Goal: Task Accomplishment & Management: Manage account settings

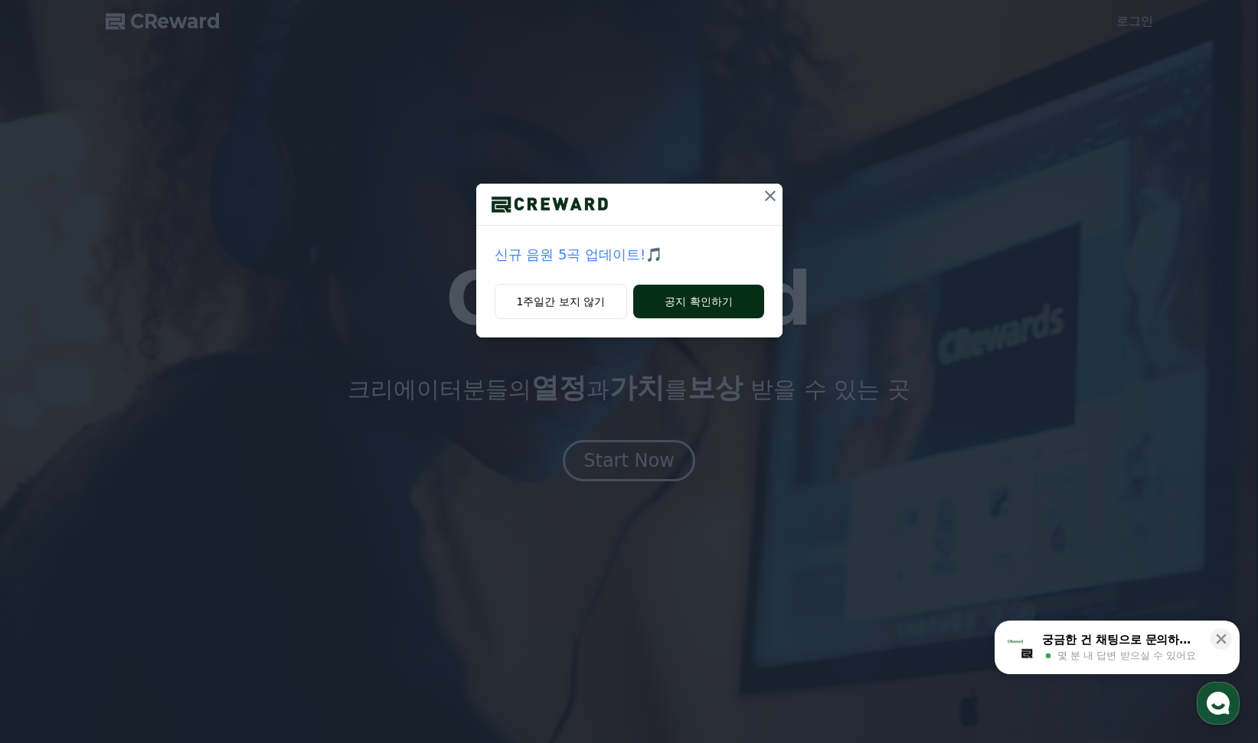
click at [717, 303] on button "공지 확인하기" at bounding box center [698, 302] width 130 height 34
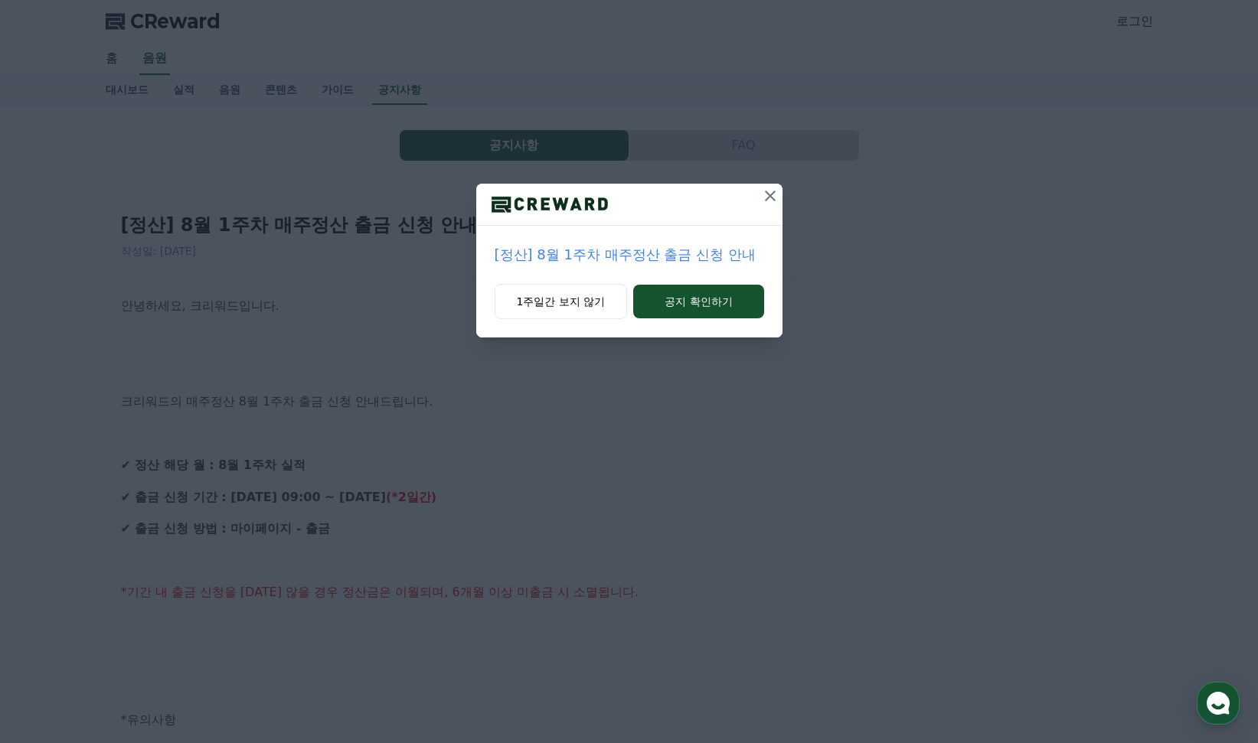
click at [772, 201] on icon at bounding box center [770, 196] width 18 height 18
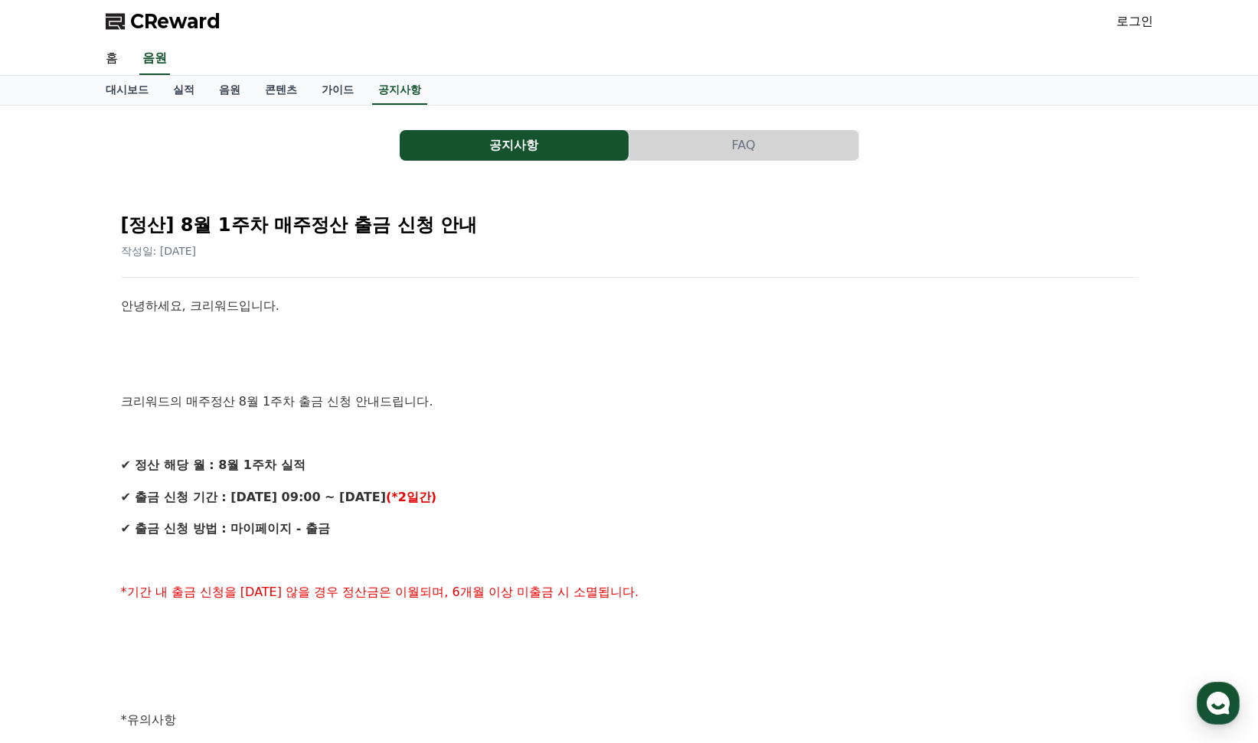
click at [460, 138] on button "공지사항" at bounding box center [514, 145] width 229 height 31
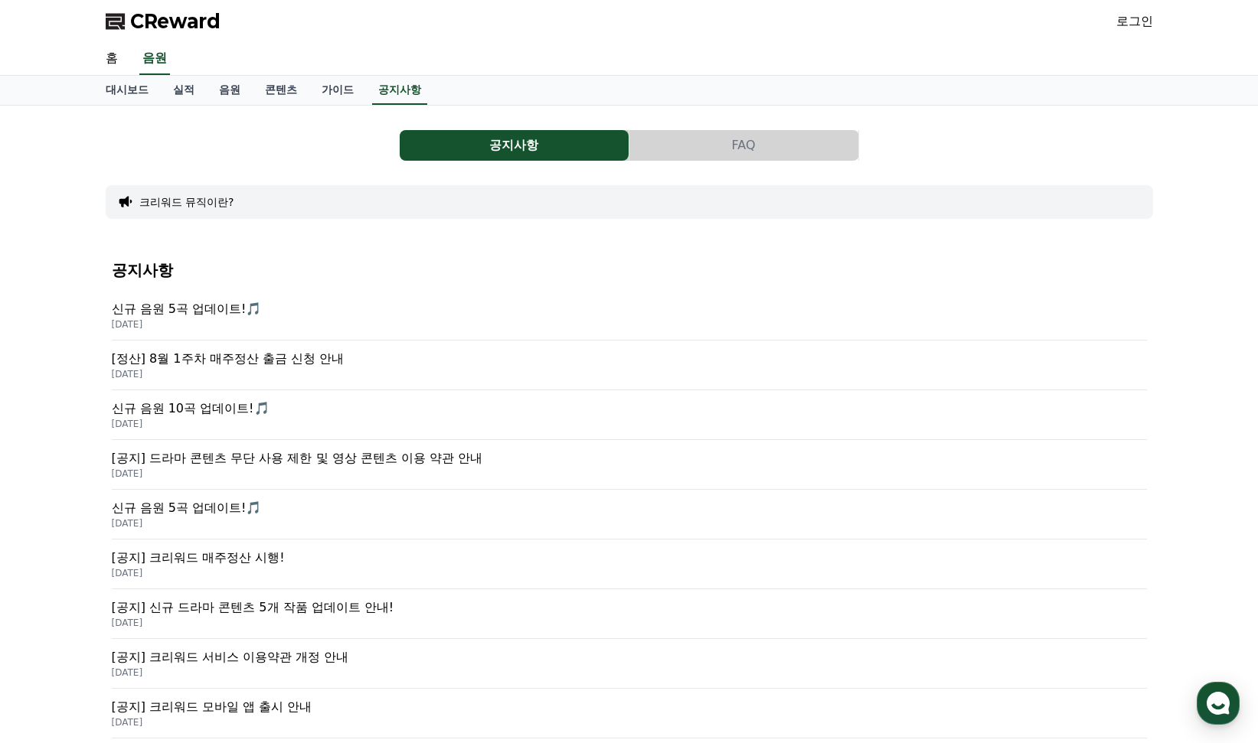
click at [203, 311] on p "신규 음원 5곡 업데이트!🎵" at bounding box center [629, 309] width 1035 height 18
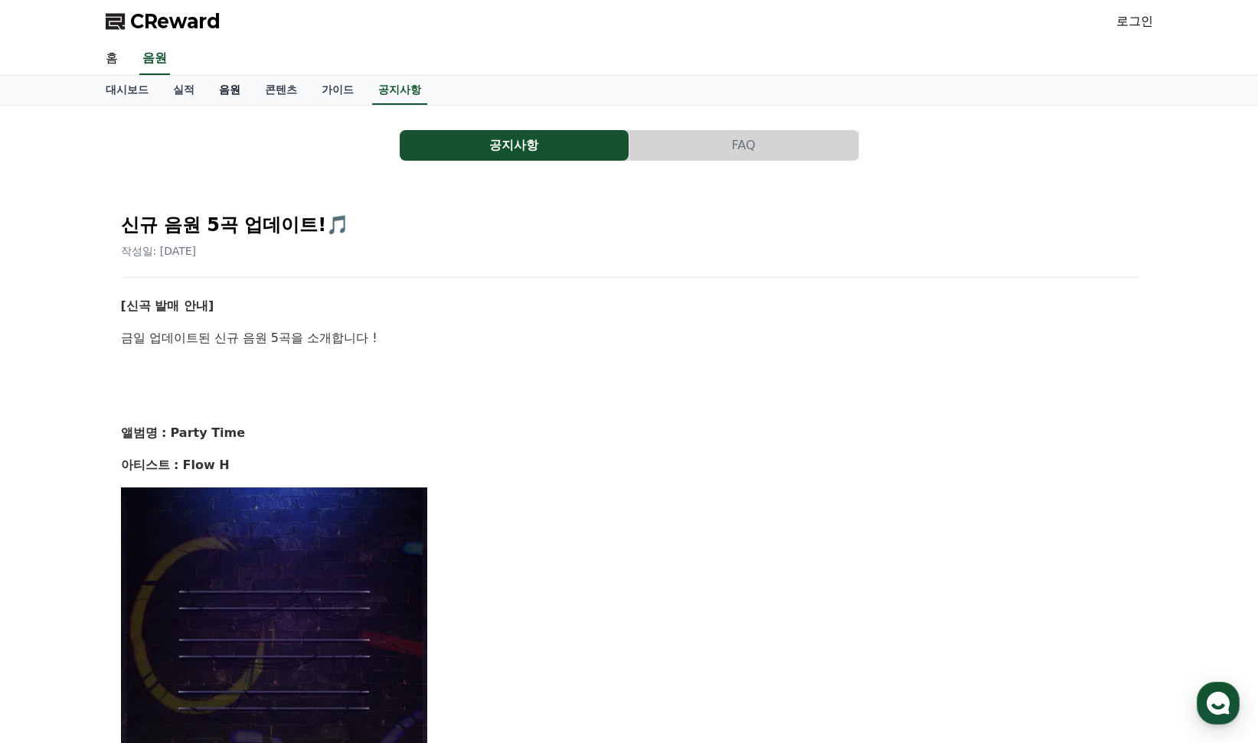
click at [235, 96] on link "음원" at bounding box center [230, 90] width 46 height 29
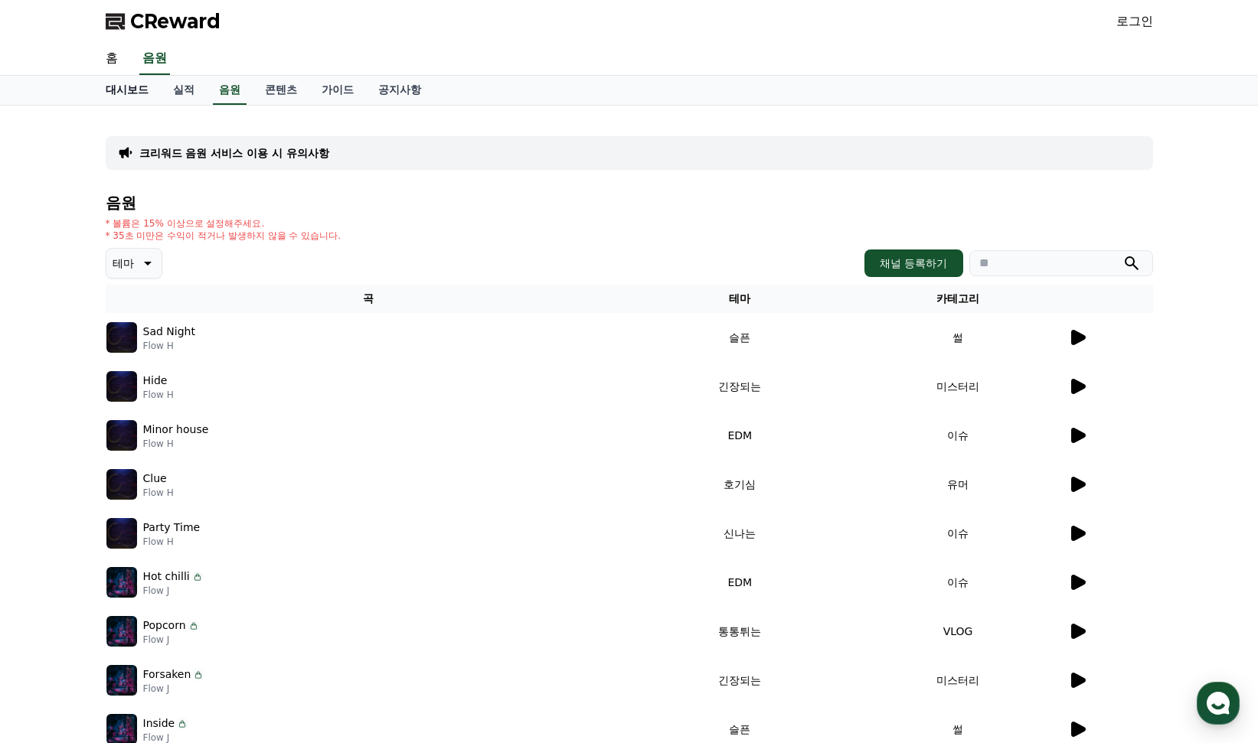
click at [129, 93] on link "대시보드" at bounding box center [126, 90] width 67 height 29
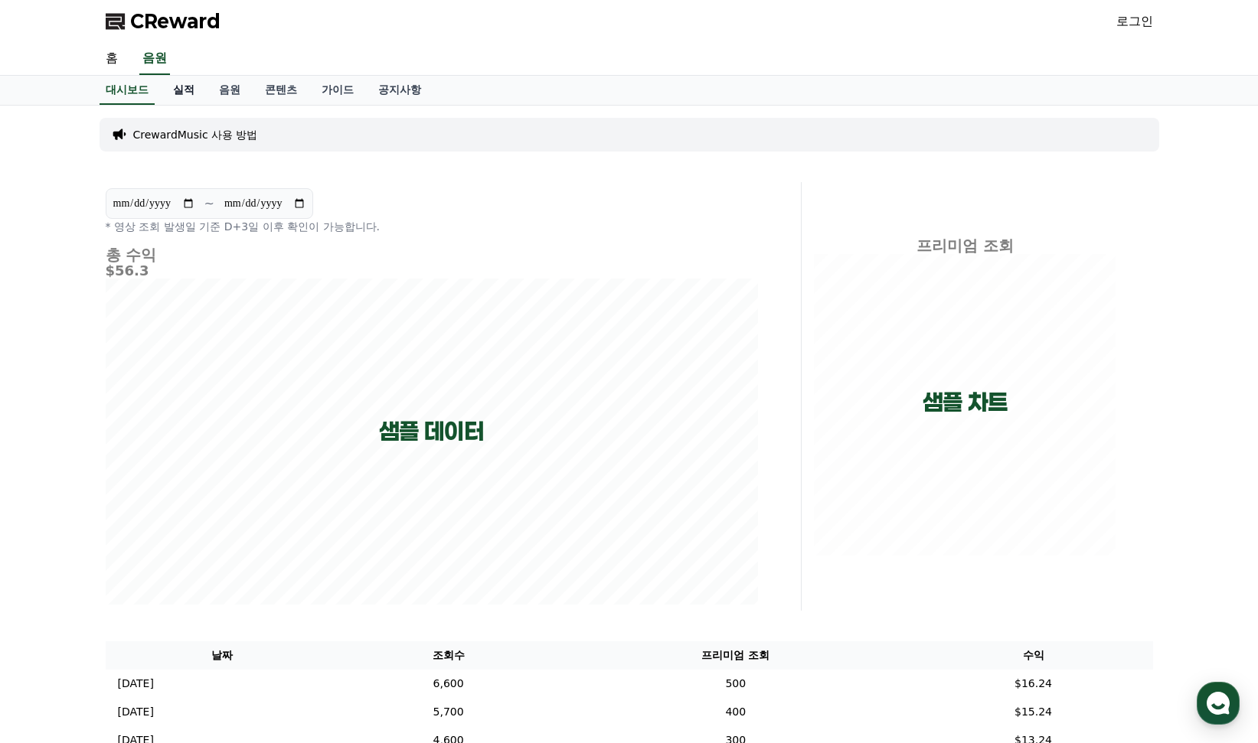
click at [181, 93] on link "실적" at bounding box center [184, 90] width 46 height 29
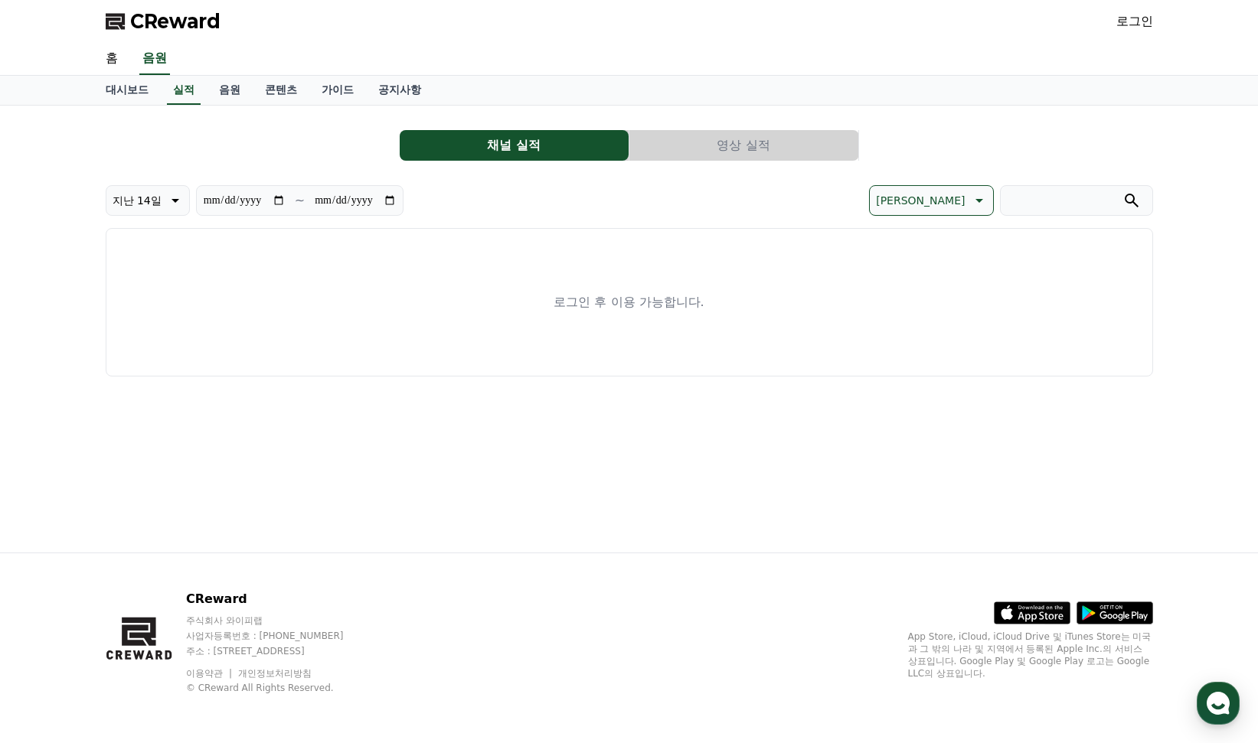
click at [1138, 18] on link "로그인" at bounding box center [1134, 21] width 37 height 18
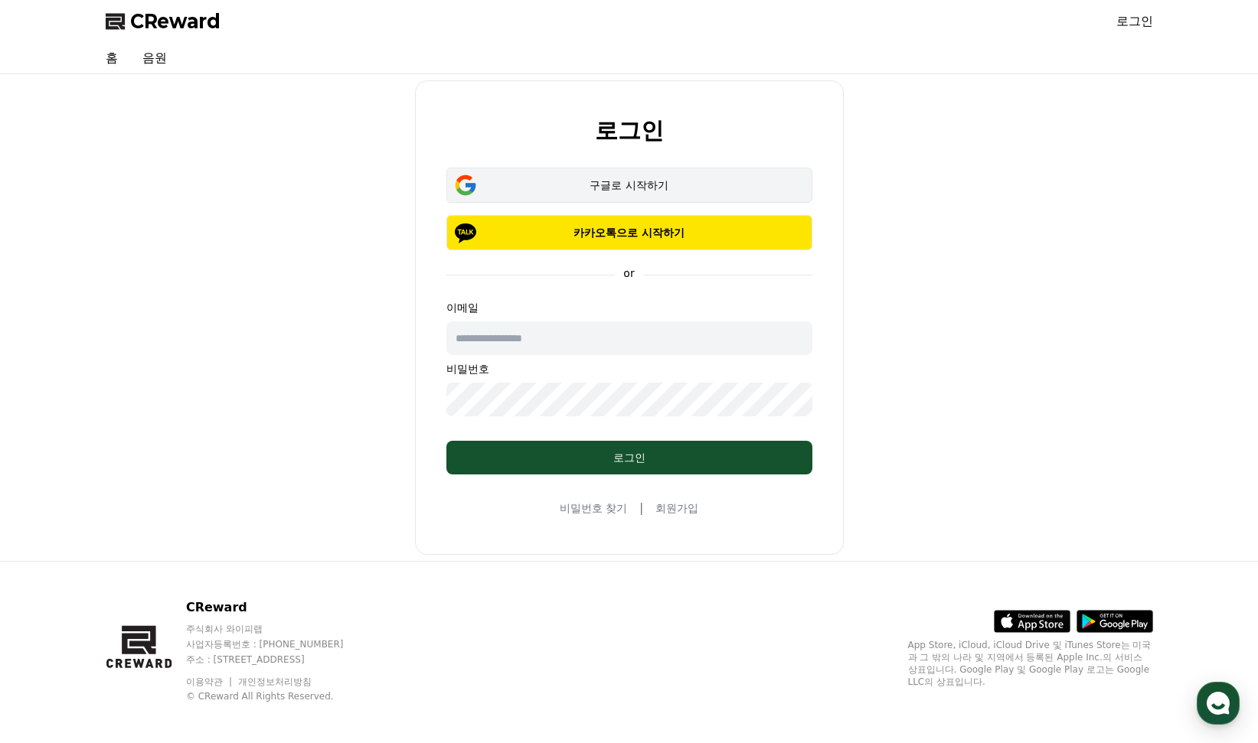
click at [741, 192] on div "구글로 시작하기" at bounding box center [628, 185] width 321 height 15
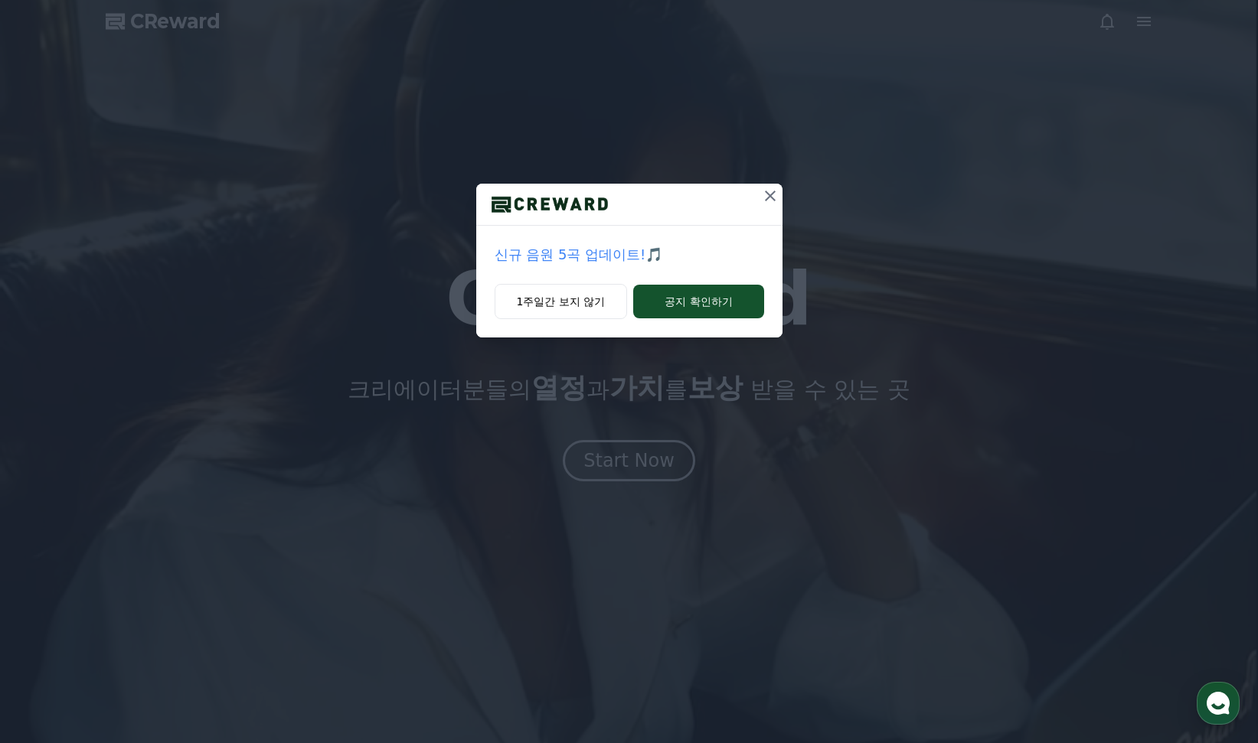
click at [766, 199] on icon at bounding box center [770, 196] width 11 height 11
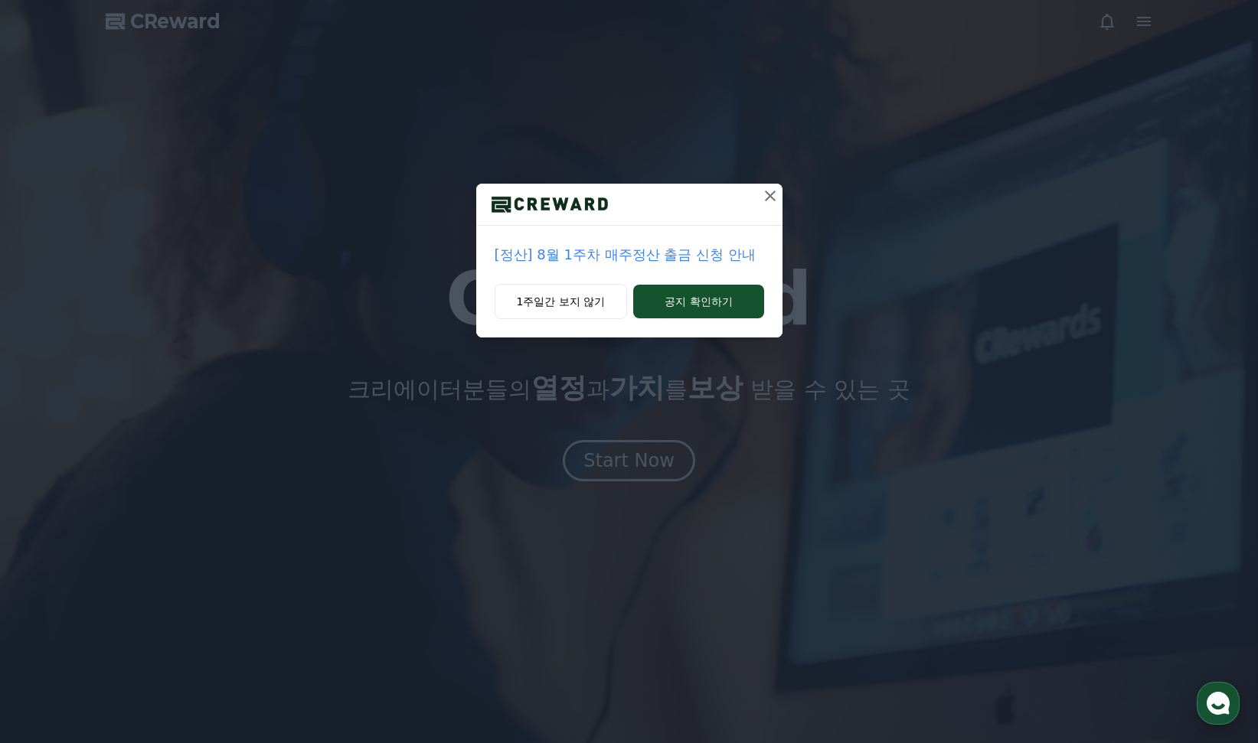
click at [766, 199] on icon at bounding box center [770, 196] width 11 height 11
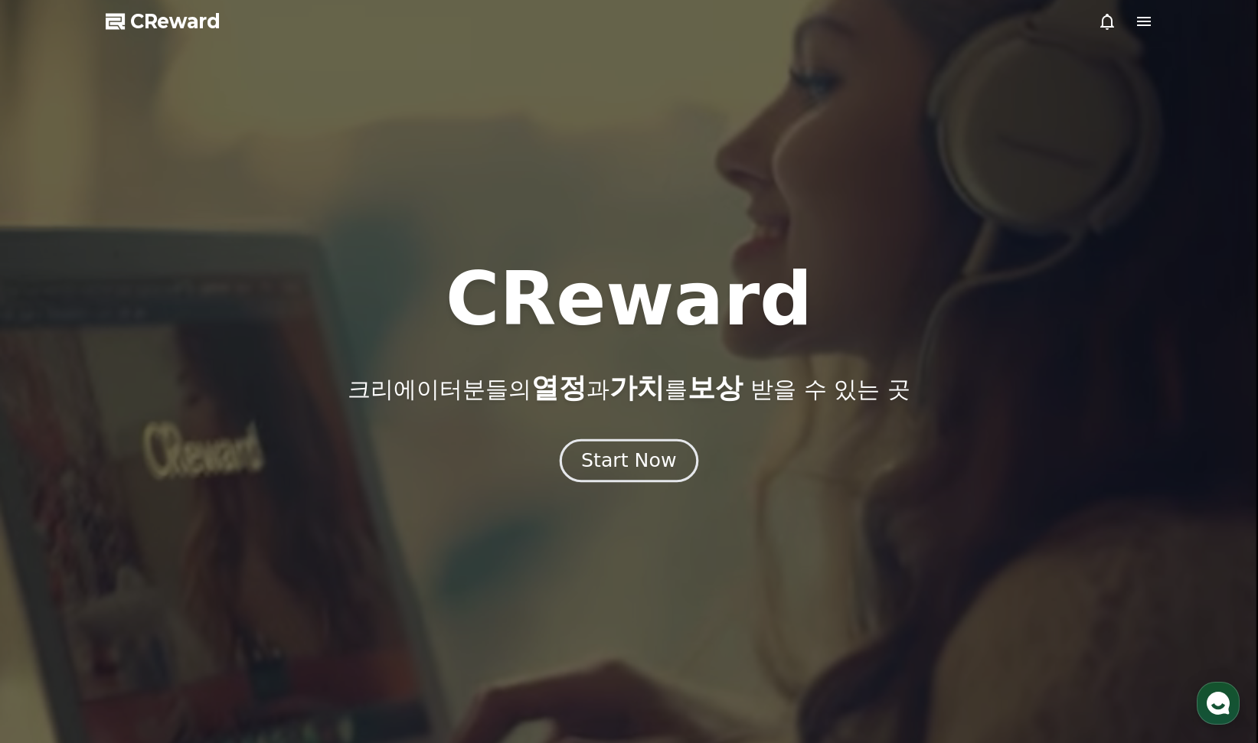
click at [658, 452] on div "Start Now" at bounding box center [628, 461] width 95 height 26
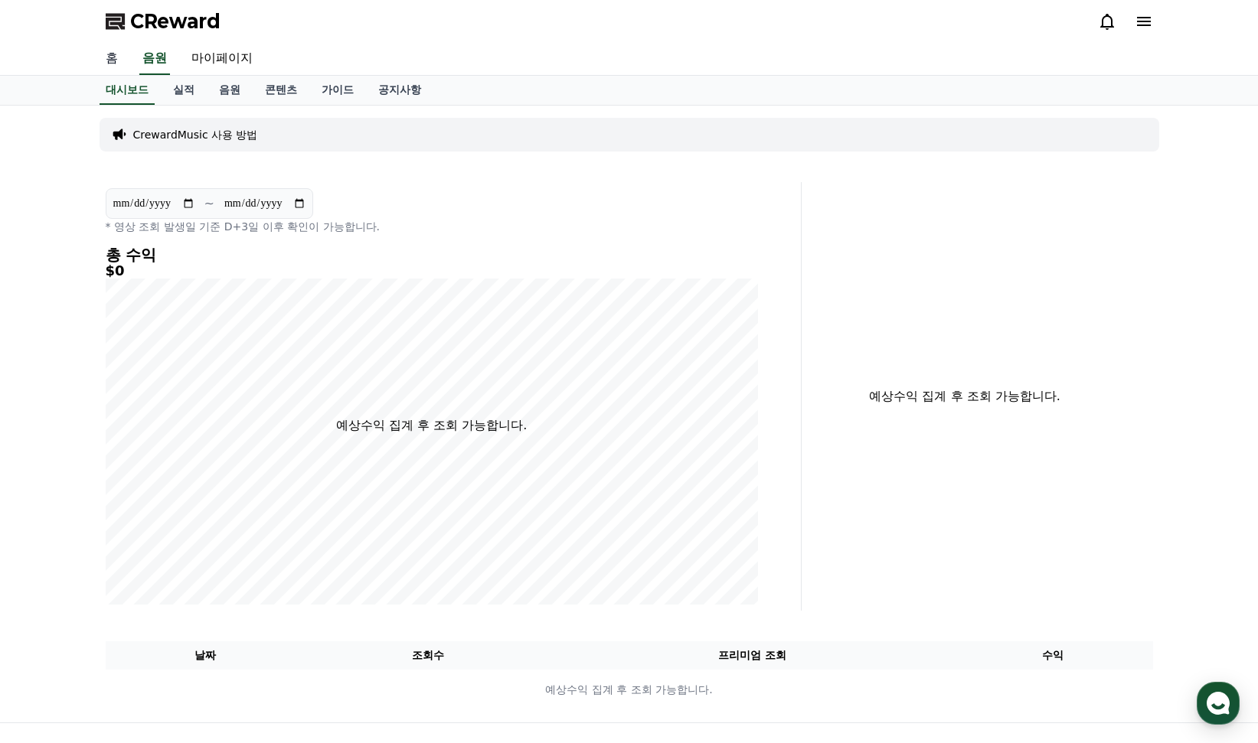
click at [109, 58] on link "홈" at bounding box center [111, 59] width 37 height 32
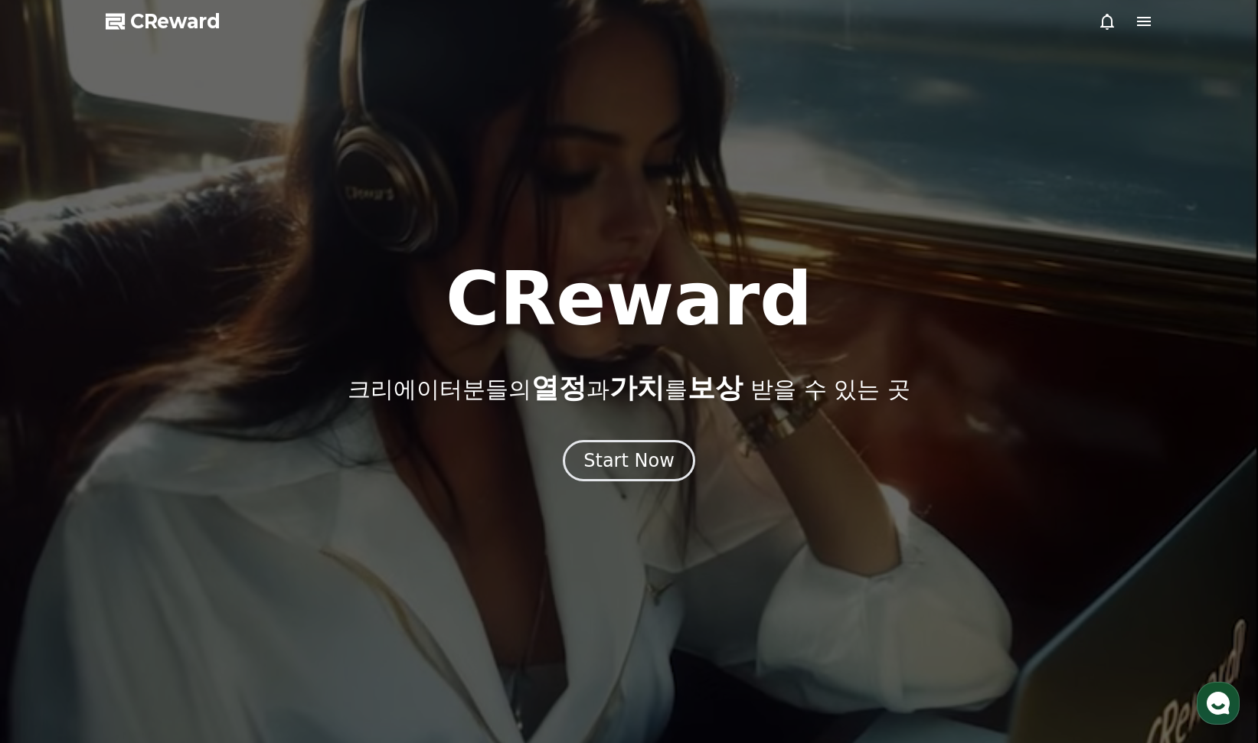
drag, startPoint x: 954, startPoint y: 14, endPoint x: 957, endPoint y: 5, distance: 8.7
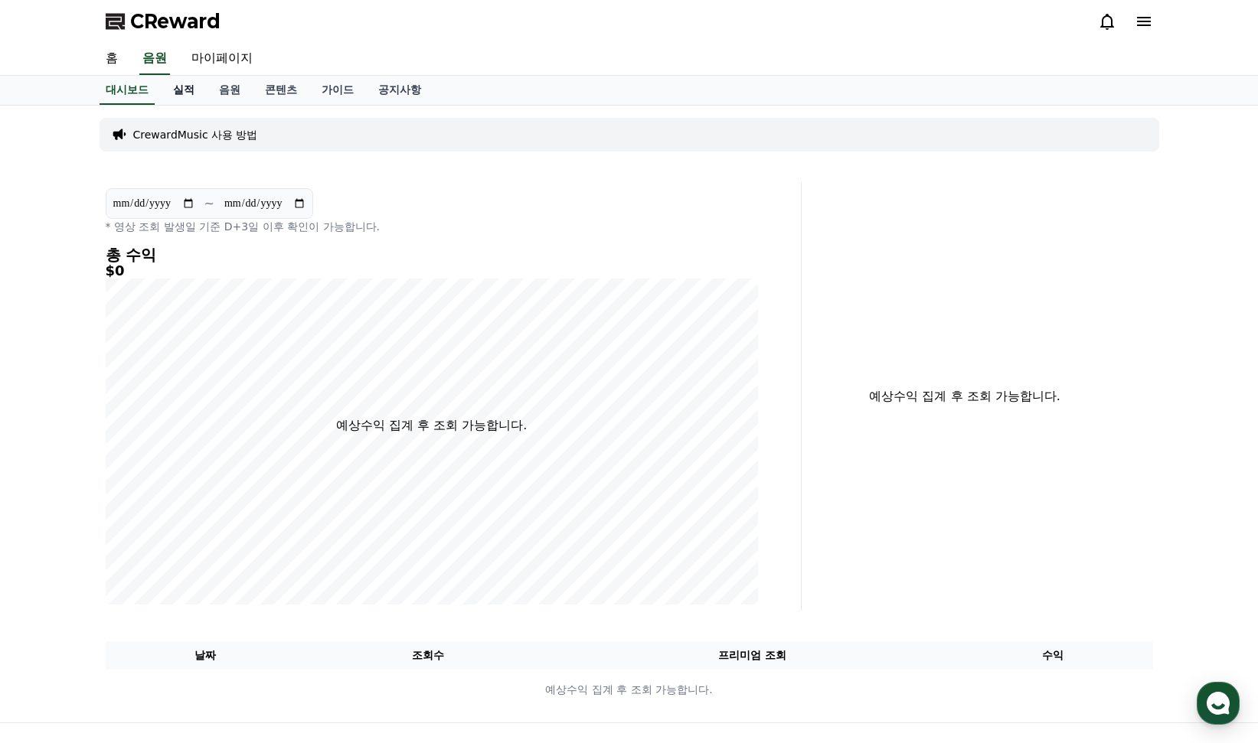
click at [184, 94] on link "실적" at bounding box center [184, 90] width 46 height 29
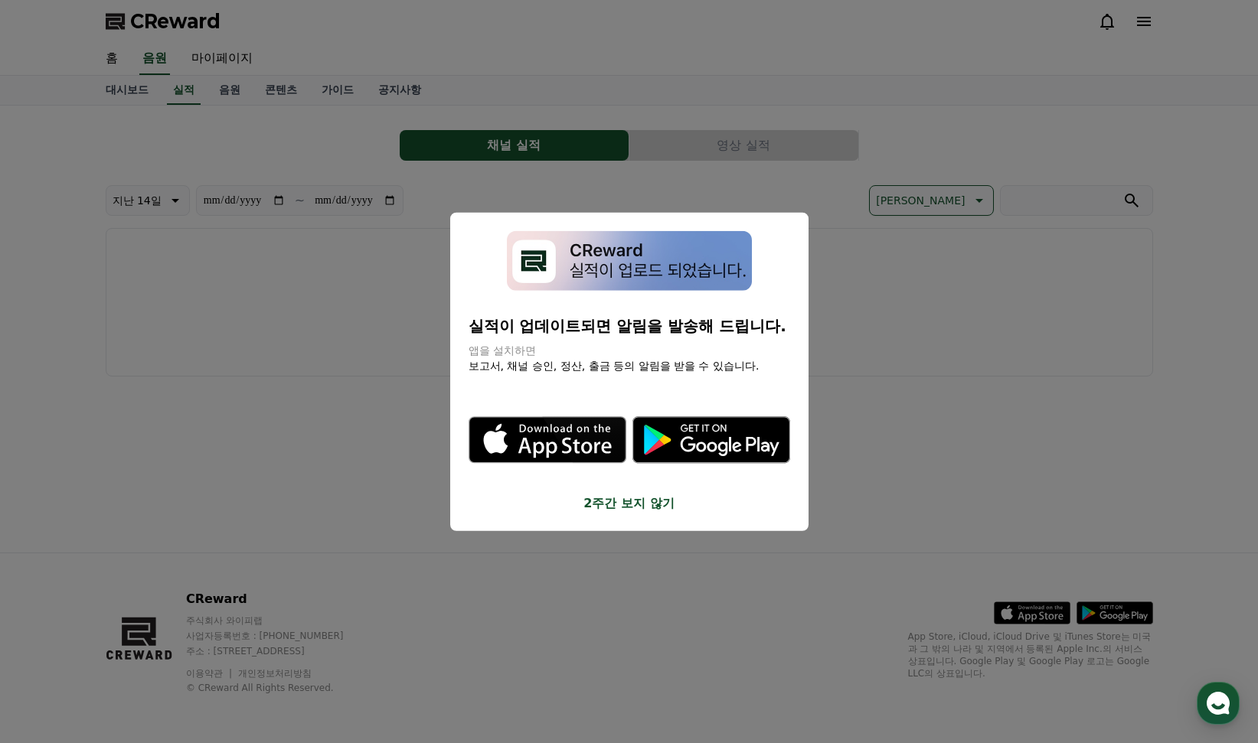
click at [341, 301] on button "close modal" at bounding box center [629, 371] width 1258 height 743
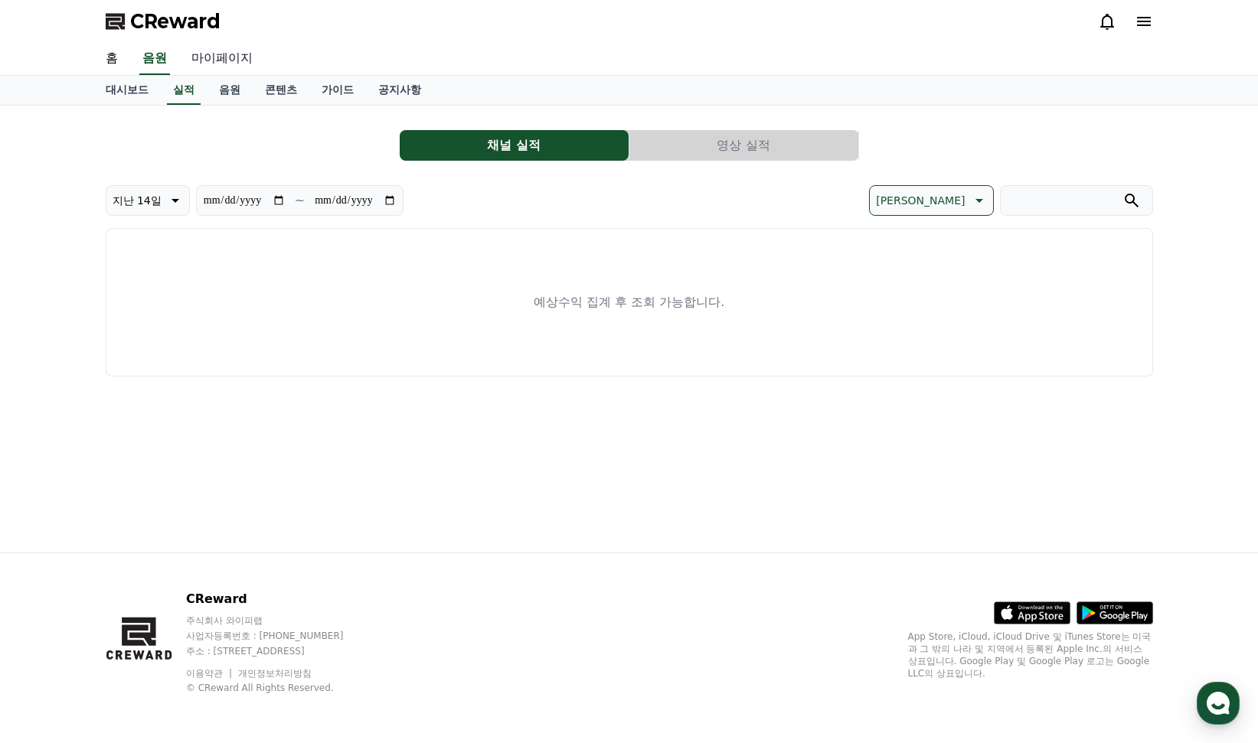
click at [228, 61] on link "마이페이지" at bounding box center [222, 59] width 86 height 32
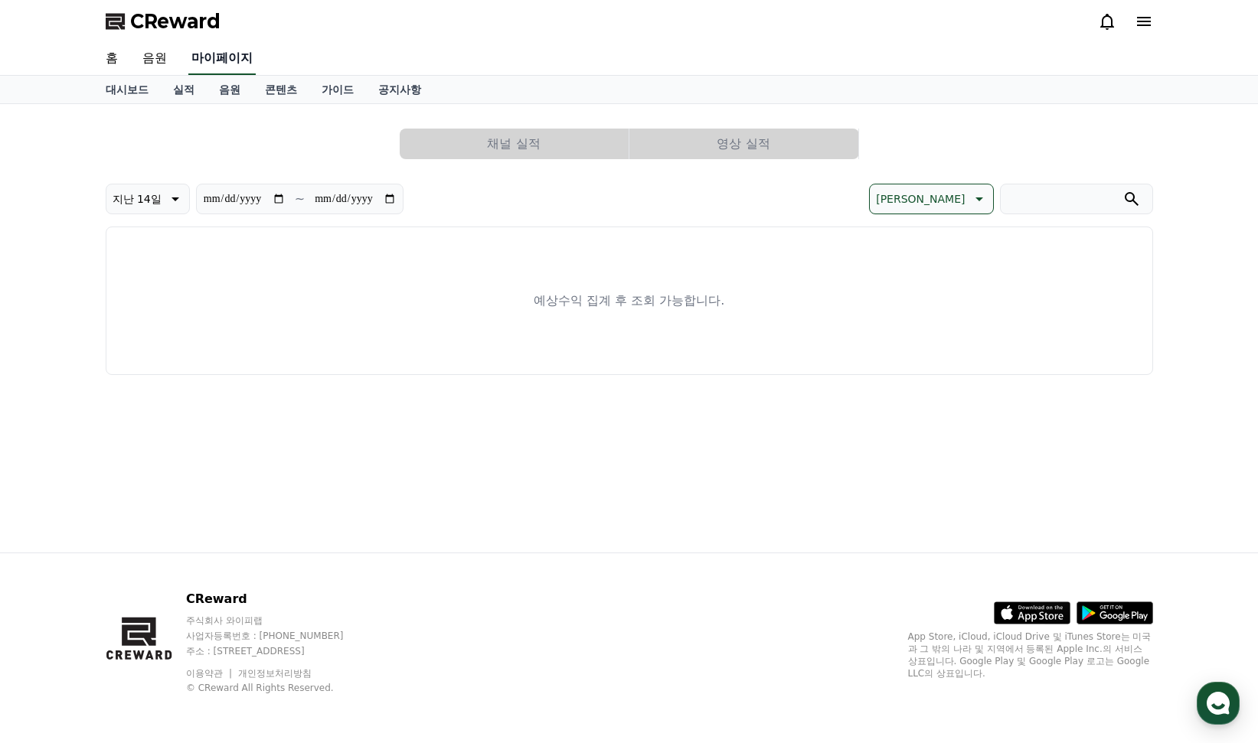
select select "**********"
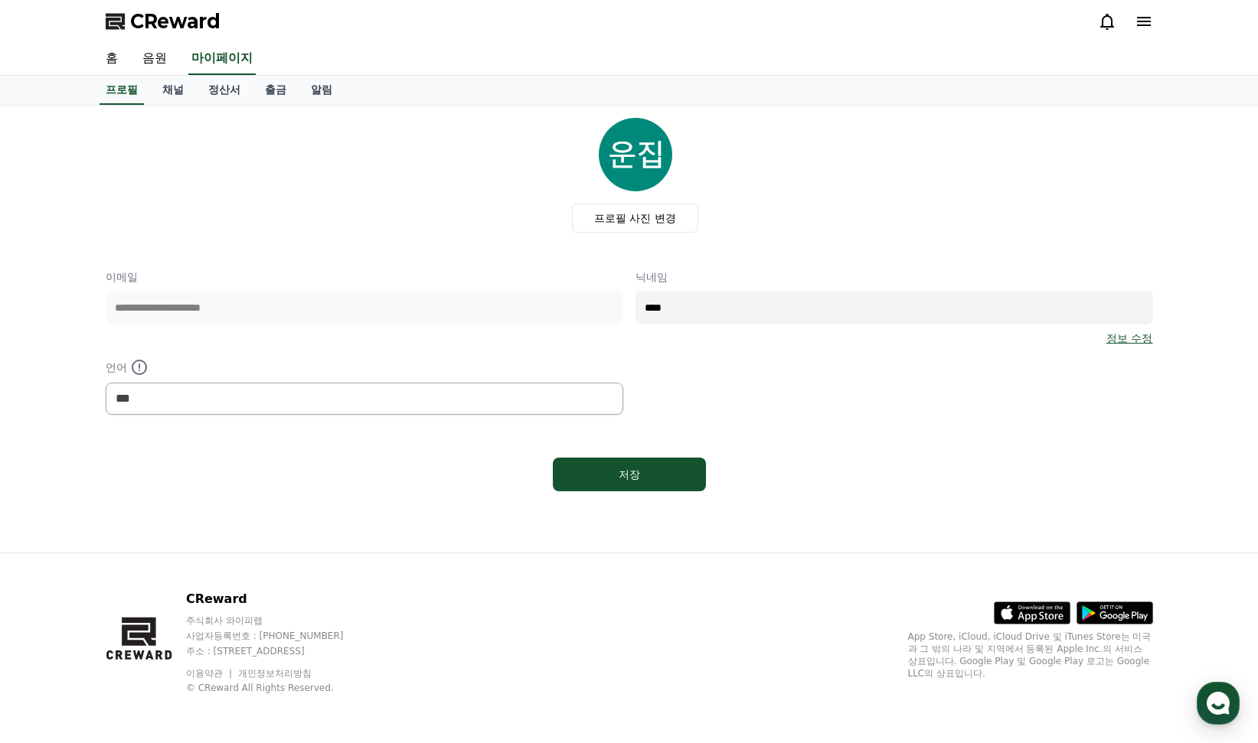
drag, startPoint x: 706, startPoint y: 312, endPoint x: 576, endPoint y: 287, distance: 132.5
click at [576, 287] on div "**********" at bounding box center [629, 341] width 1047 height 145
type input "*"
type input "********"
click at [672, 466] on button "저장" at bounding box center [629, 475] width 153 height 34
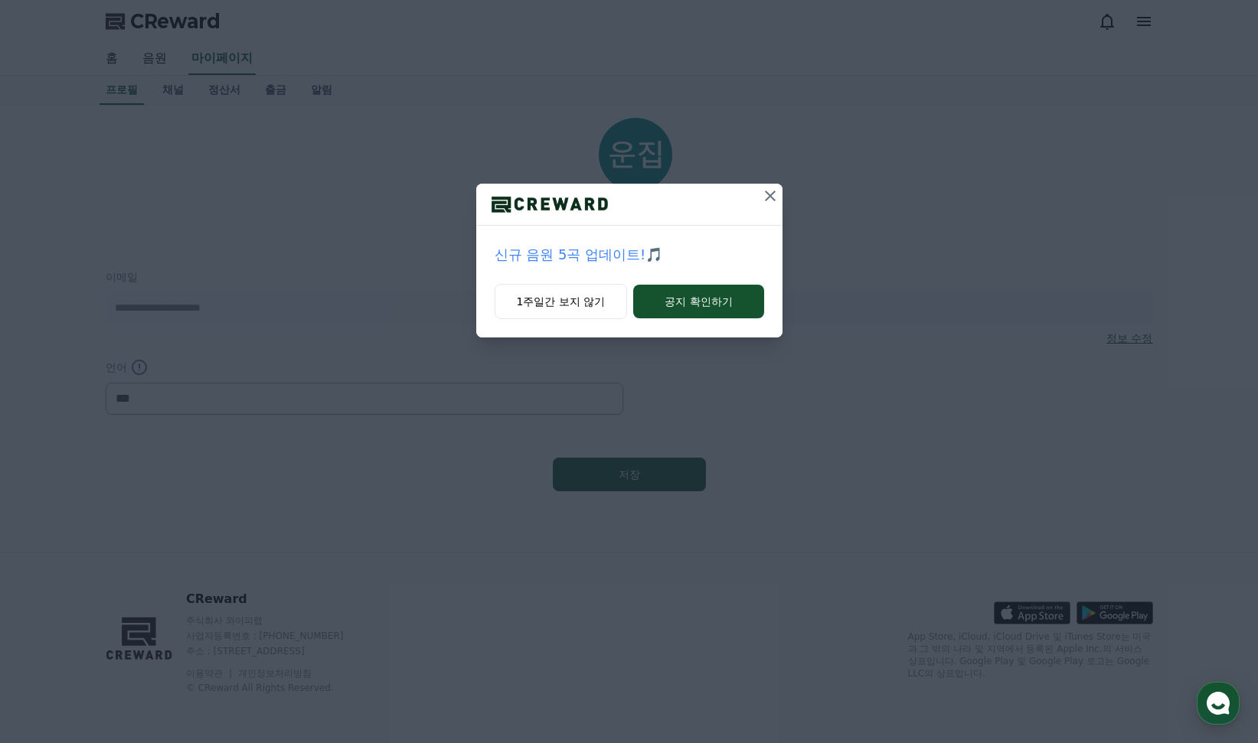
select select "**********"
click at [585, 308] on button "1주일간 보지 않기" at bounding box center [560, 301] width 133 height 35
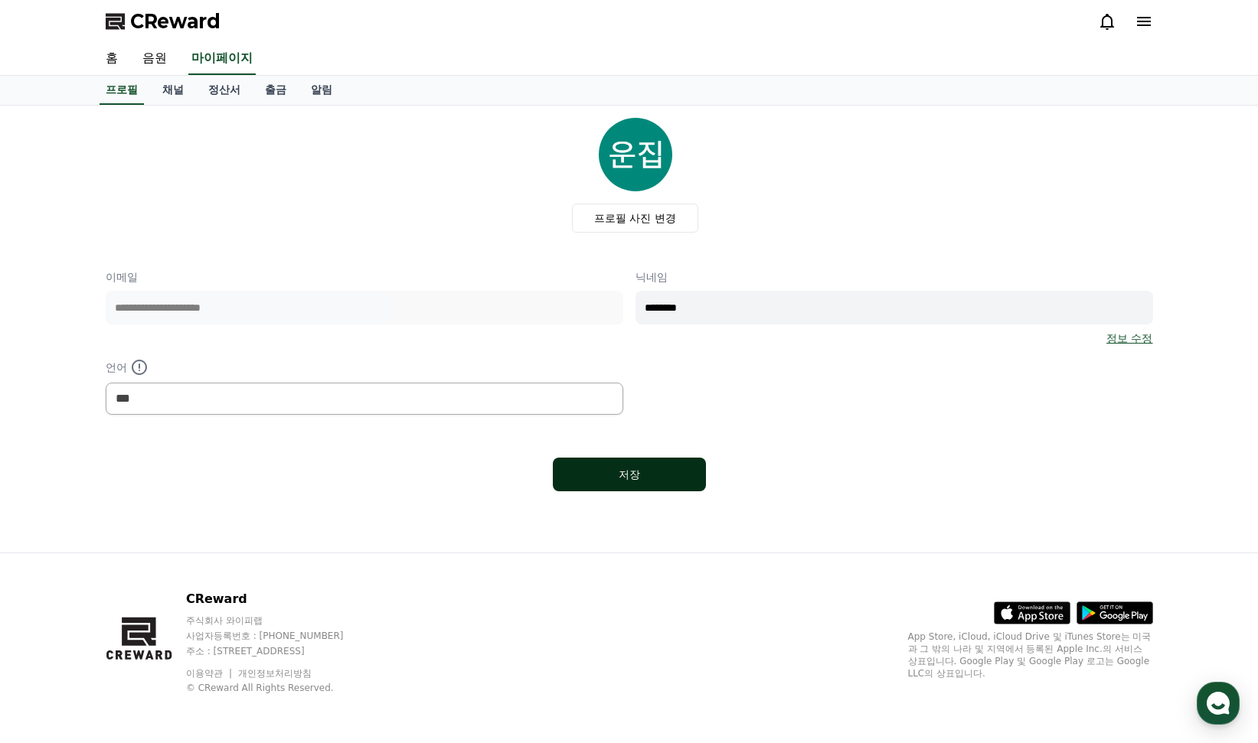
click at [619, 474] on div "저장" at bounding box center [629, 474] width 92 height 15
select select "**********"
click at [116, 49] on link "홈" at bounding box center [111, 59] width 37 height 32
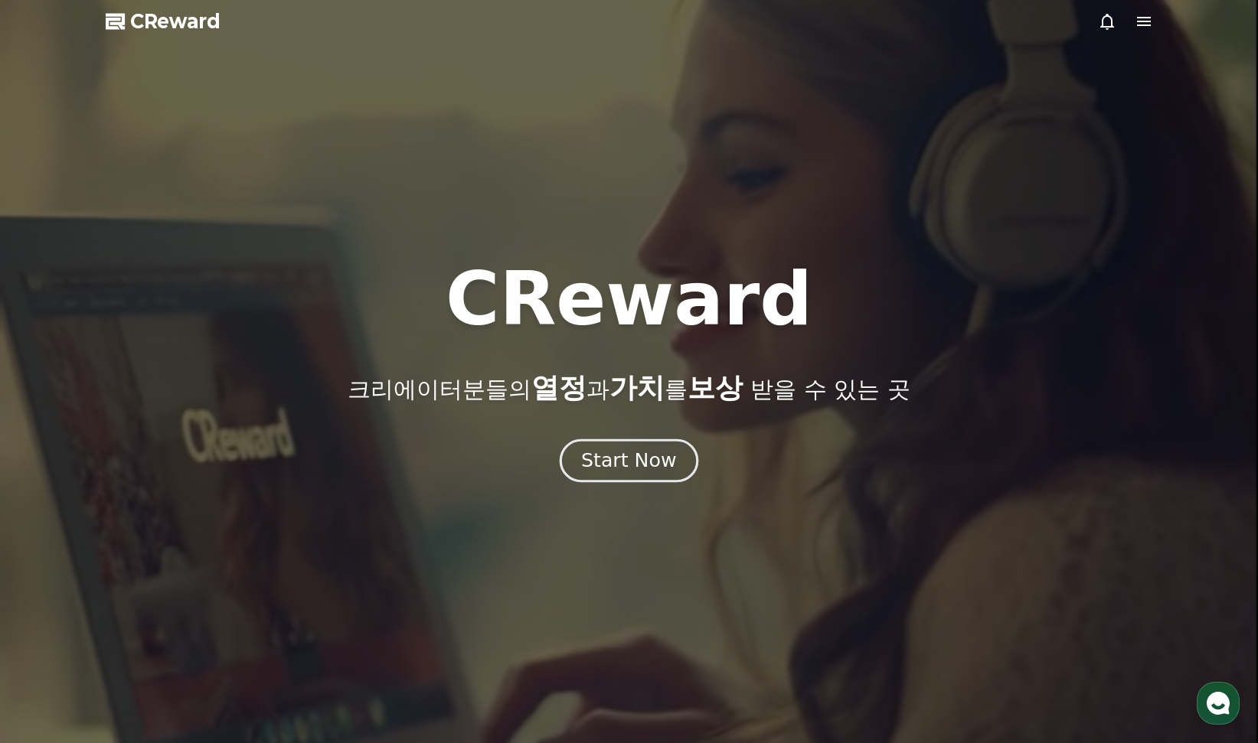
click at [647, 470] on div "Start Now" at bounding box center [628, 461] width 95 height 26
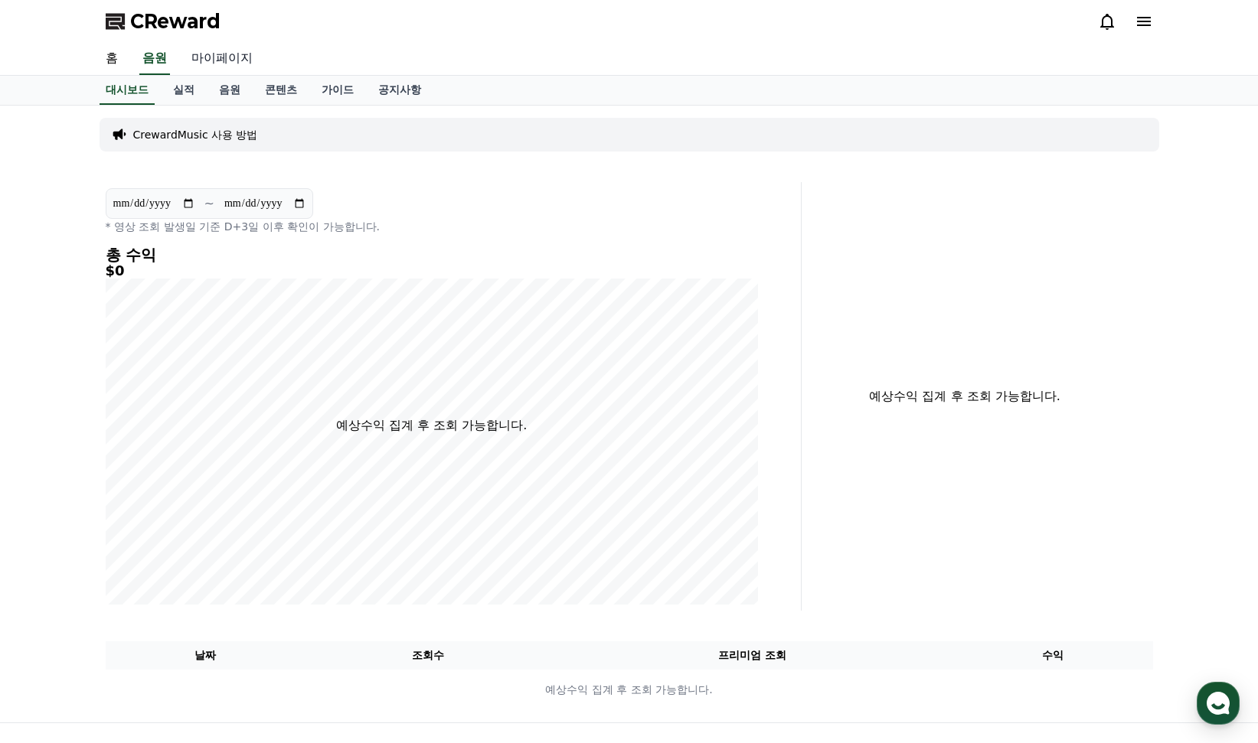
click at [206, 62] on link "마이페이지" at bounding box center [222, 59] width 86 height 32
select select "**********"
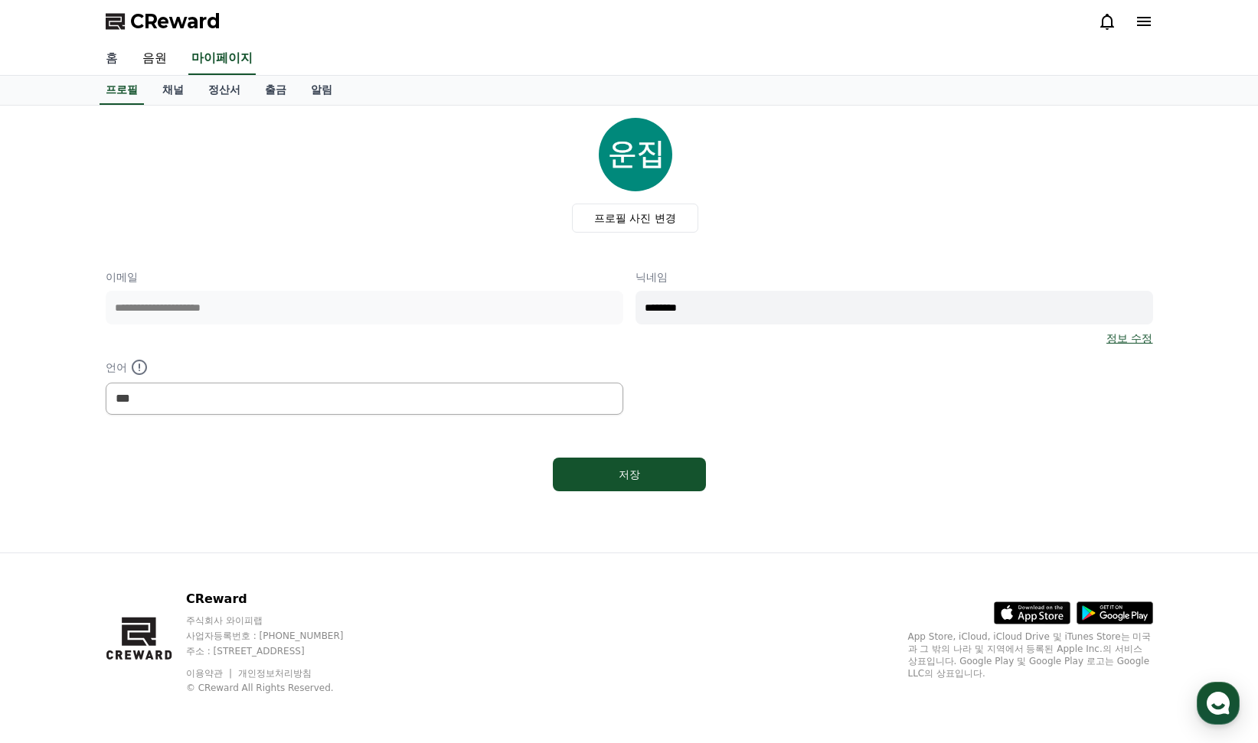
click at [111, 46] on link "홈" at bounding box center [111, 59] width 37 height 32
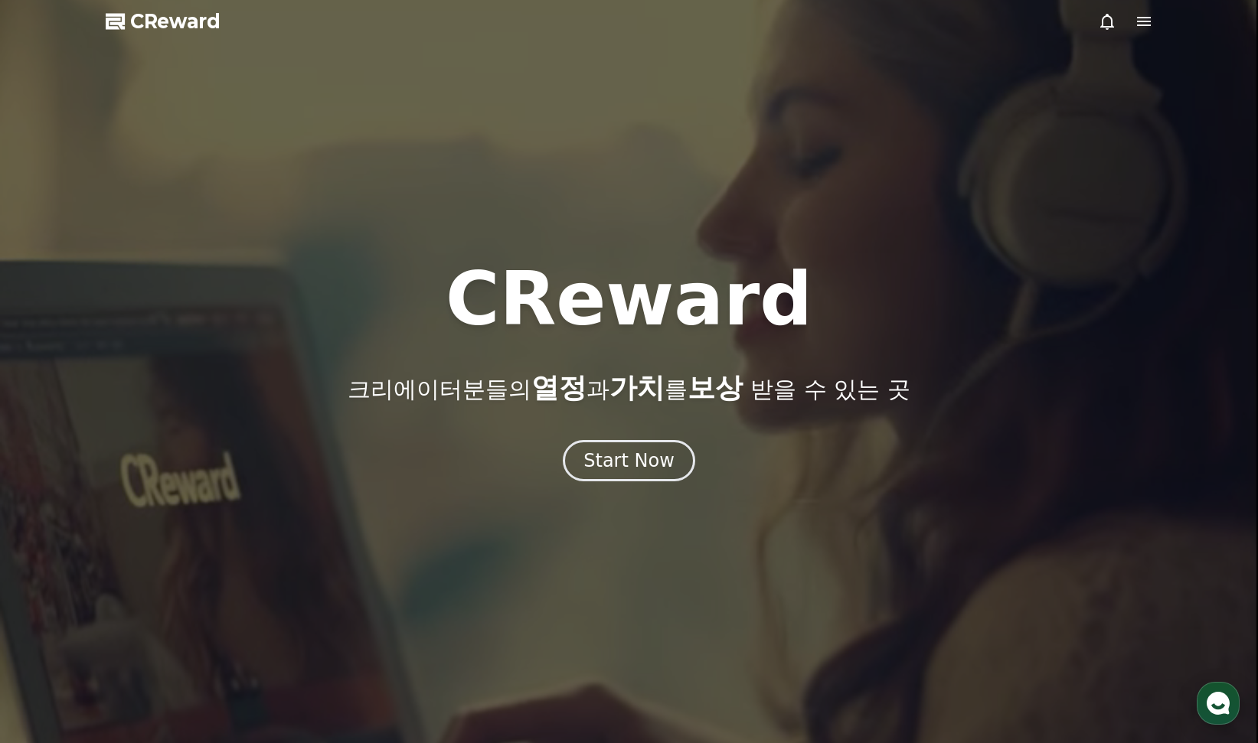
select select "**********"
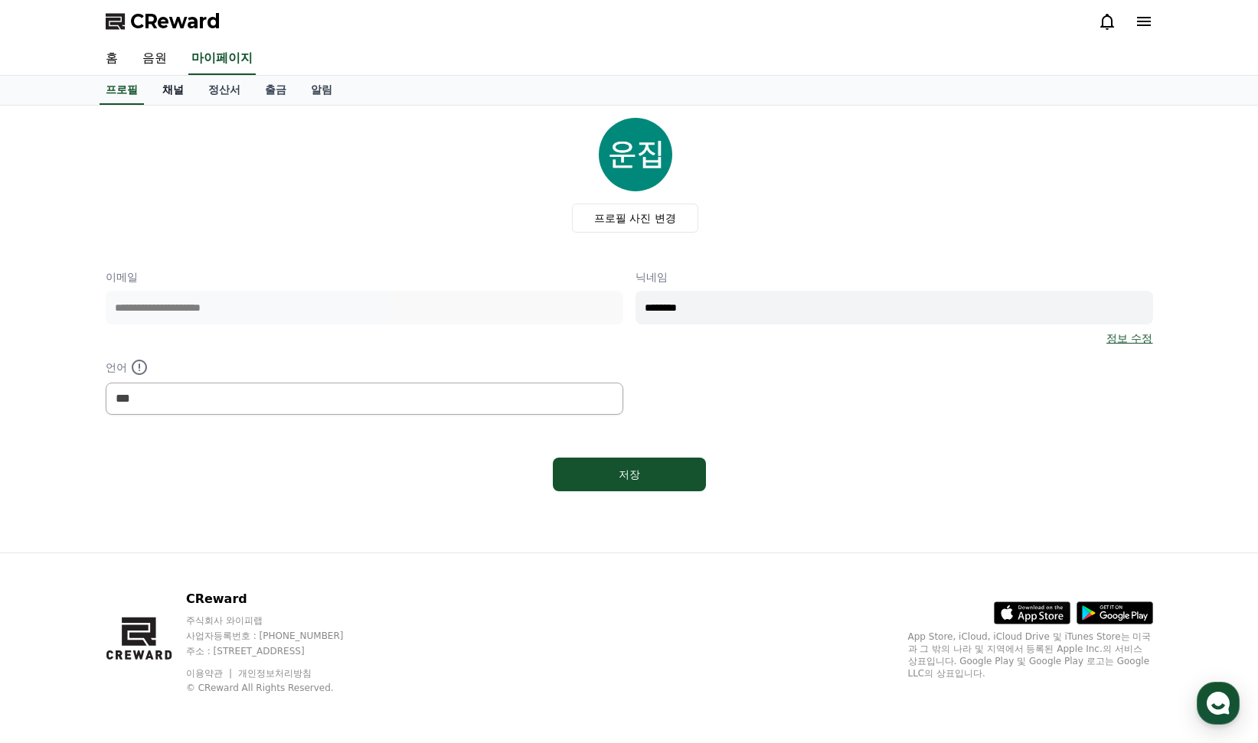
click at [180, 86] on link "채널" at bounding box center [173, 90] width 46 height 29
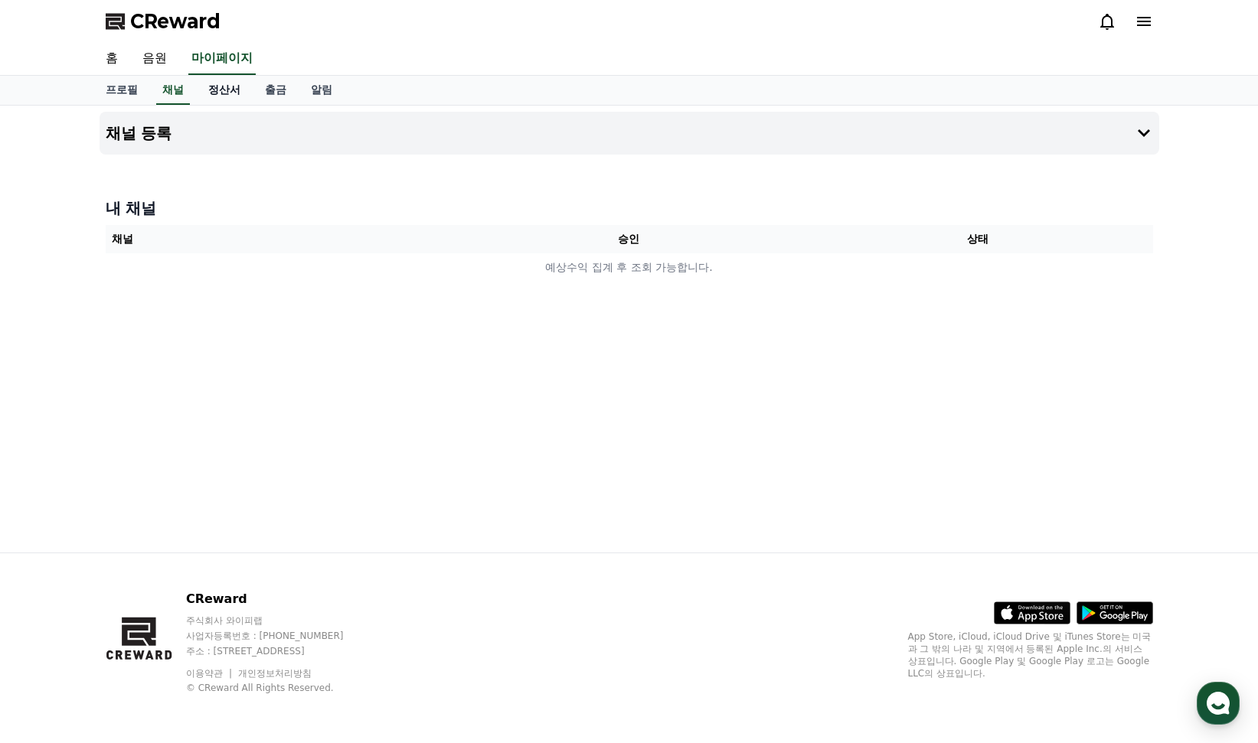
click at [237, 90] on link "정산서" at bounding box center [224, 90] width 57 height 29
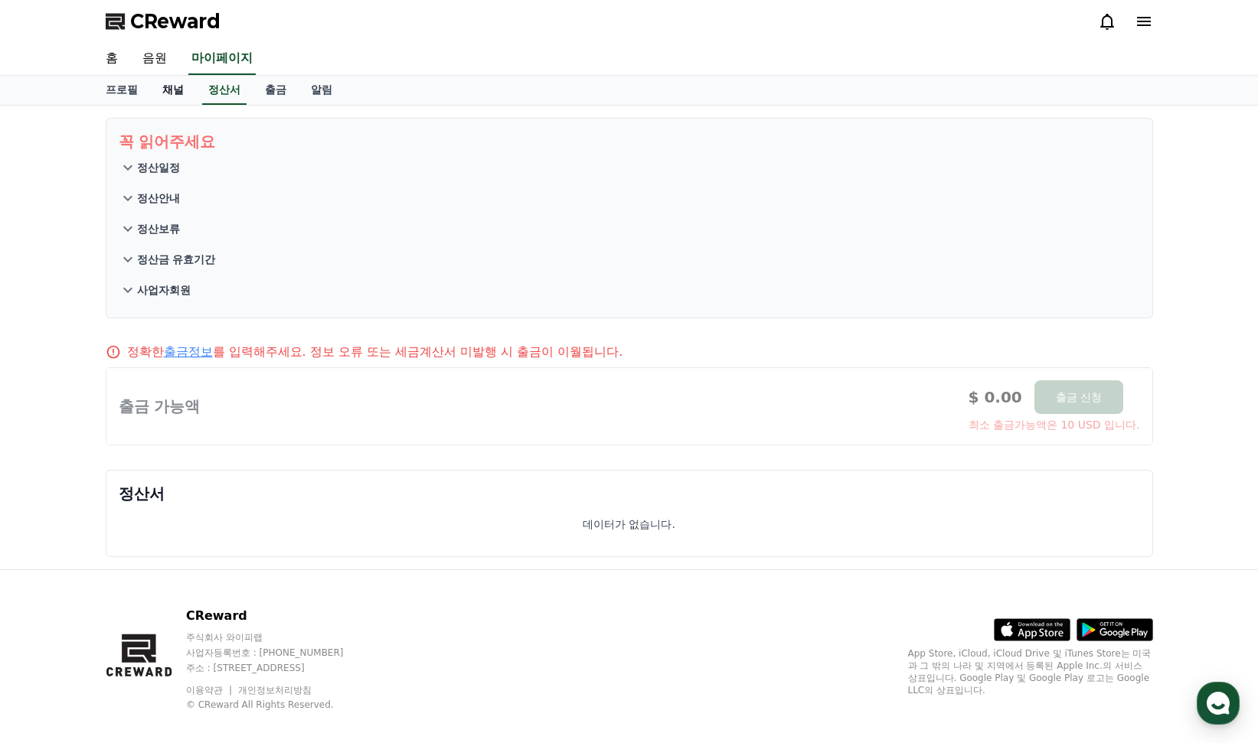
click at [177, 89] on link "채널" at bounding box center [173, 90] width 46 height 29
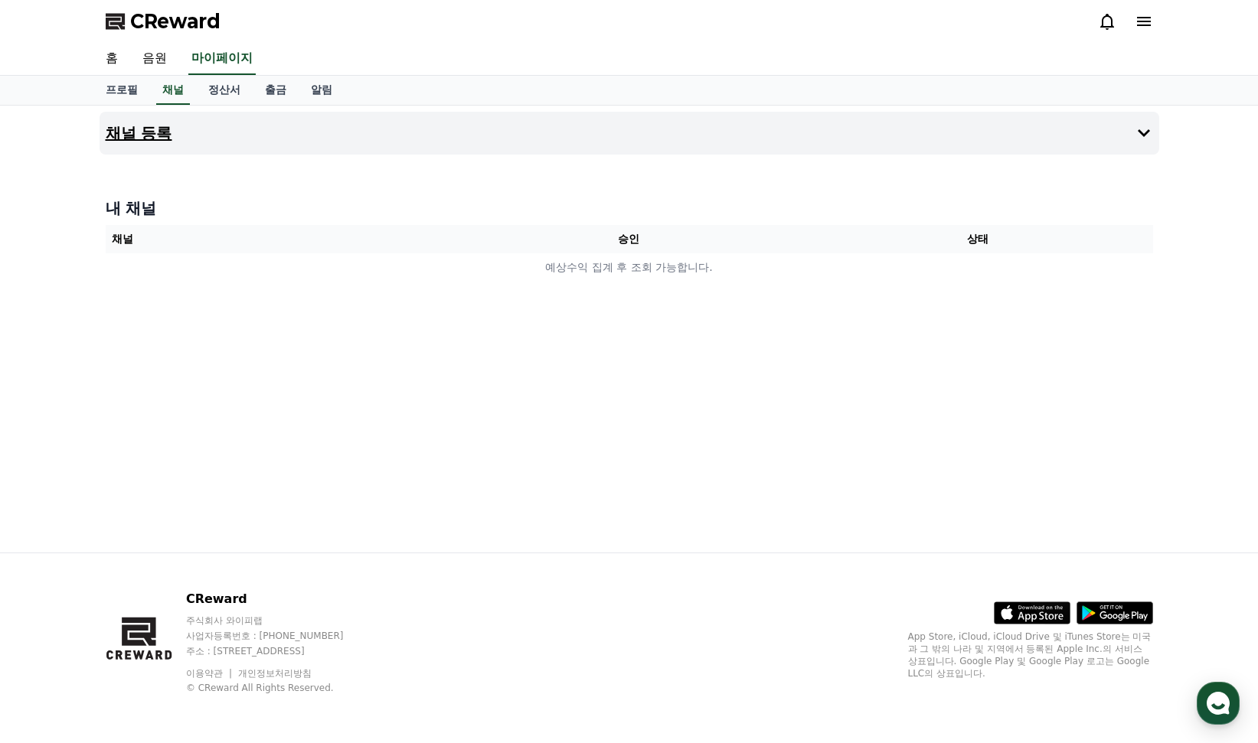
click at [1096, 137] on button "채널 등록" at bounding box center [629, 133] width 1059 height 43
